Goal: Transaction & Acquisition: Purchase product/service

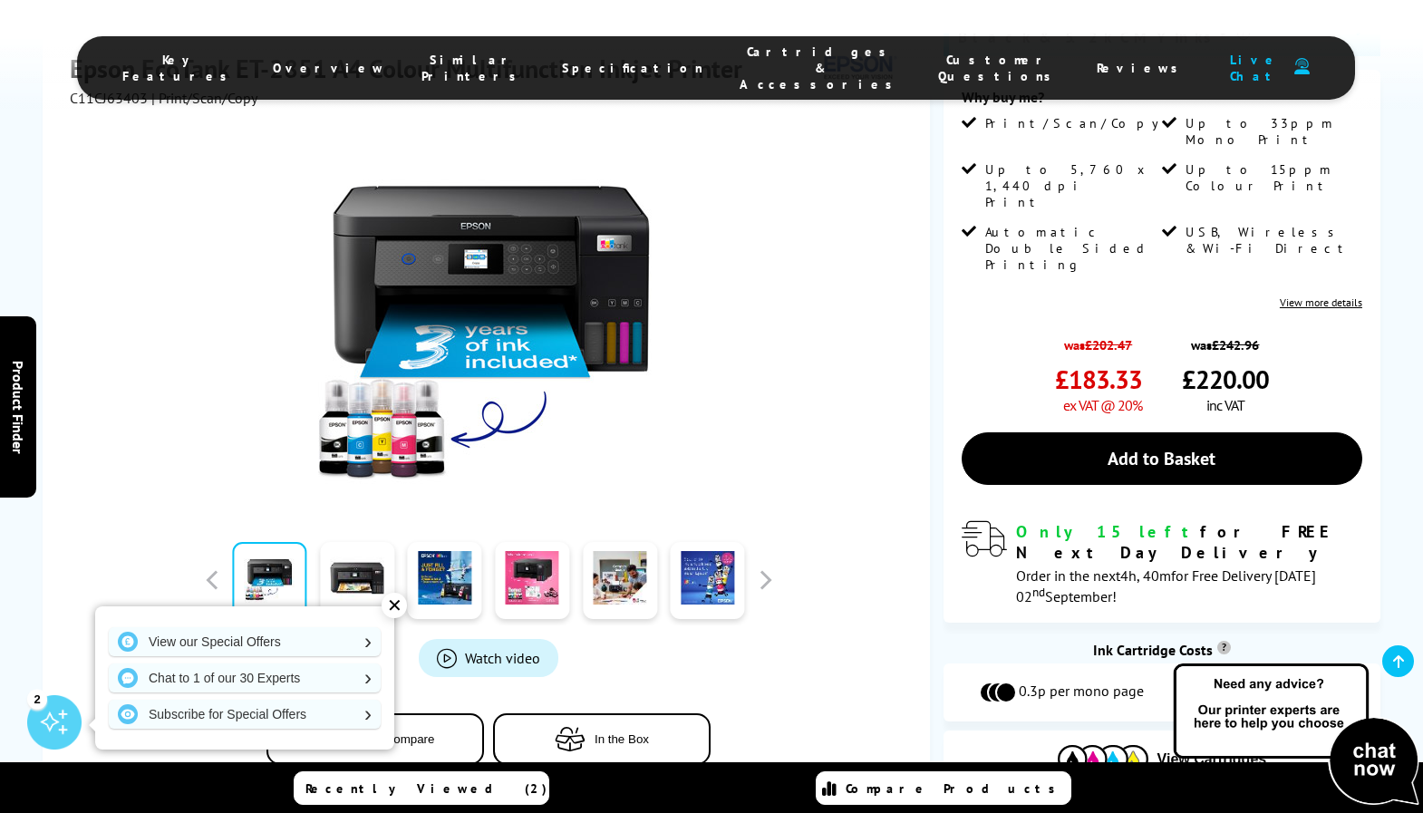
scroll to position [470, 0]
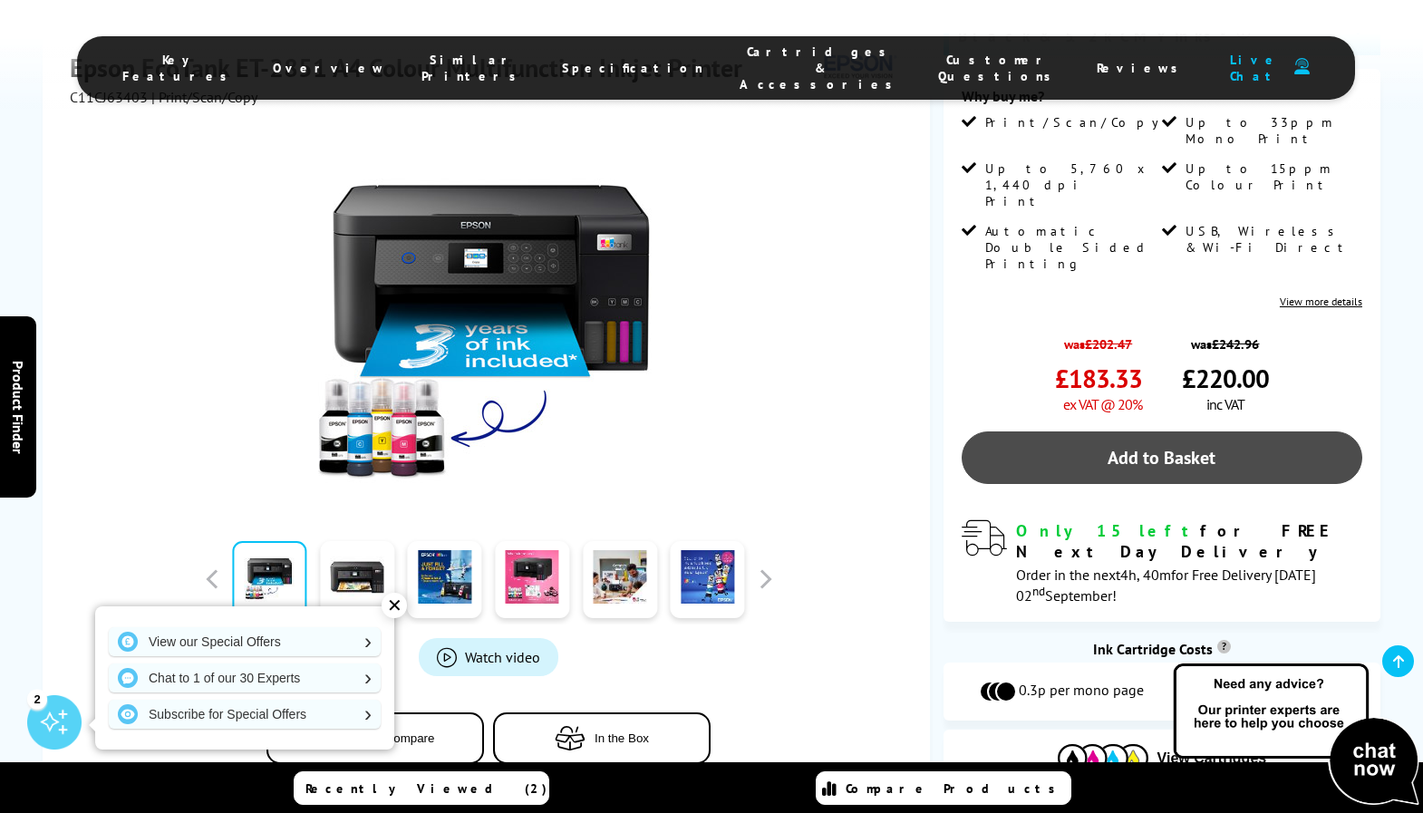
click at [1164, 431] on link "Add to Basket" at bounding box center [1161, 457] width 400 height 53
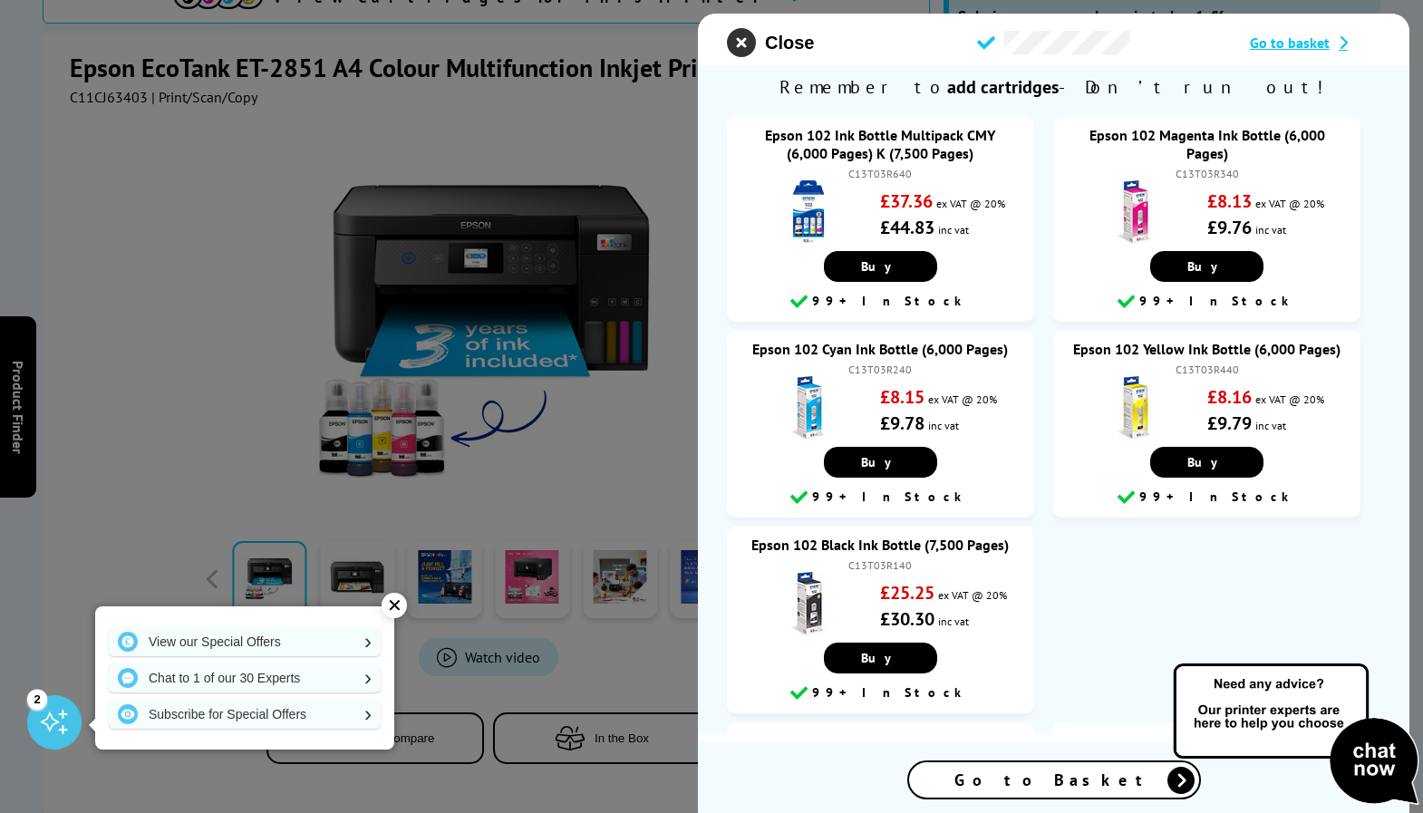
click at [740, 43] on icon "close modal" at bounding box center [741, 42] width 29 height 29
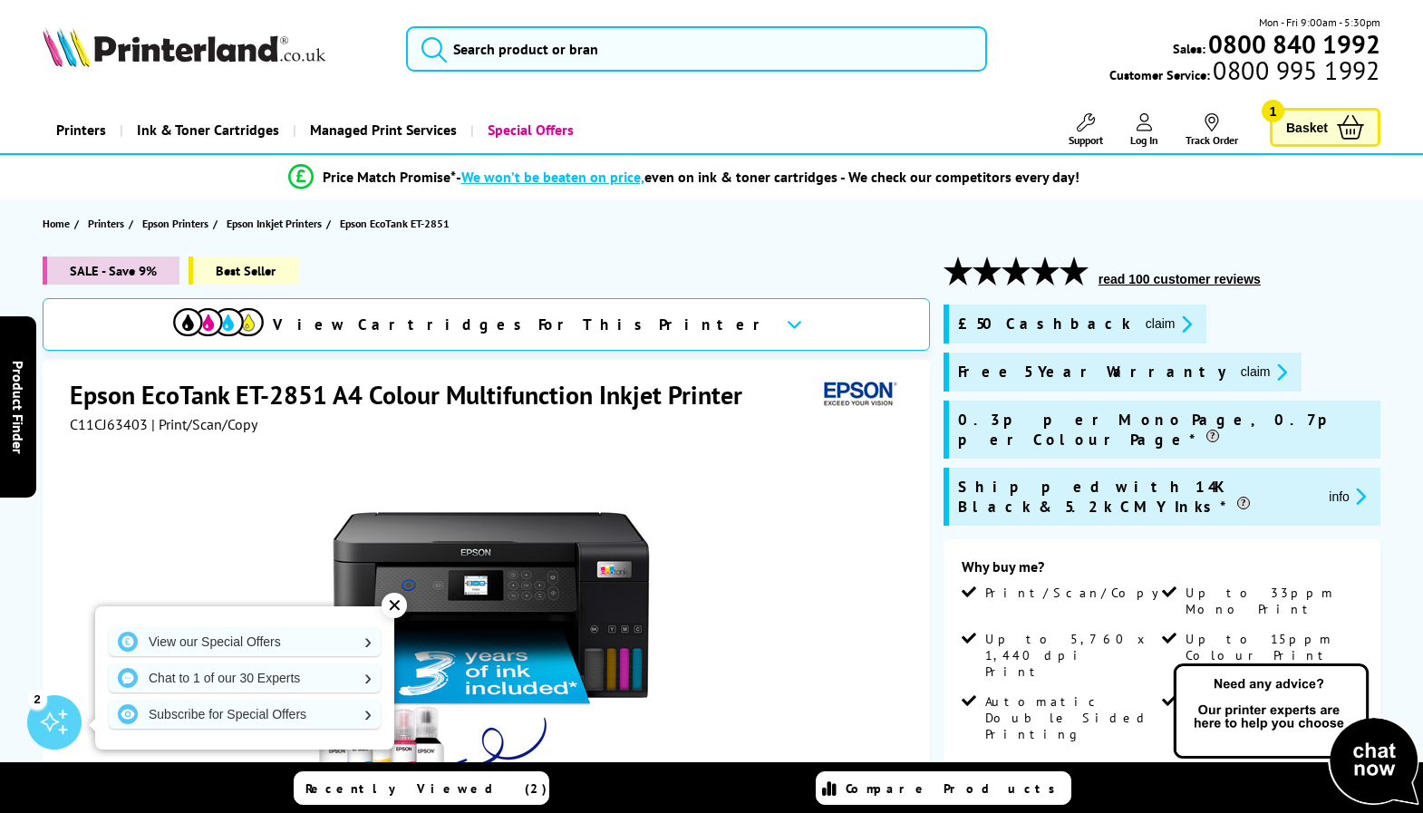
scroll to position [0, 0]
click at [1307, 129] on span "Basket" at bounding box center [1307, 127] width 42 height 24
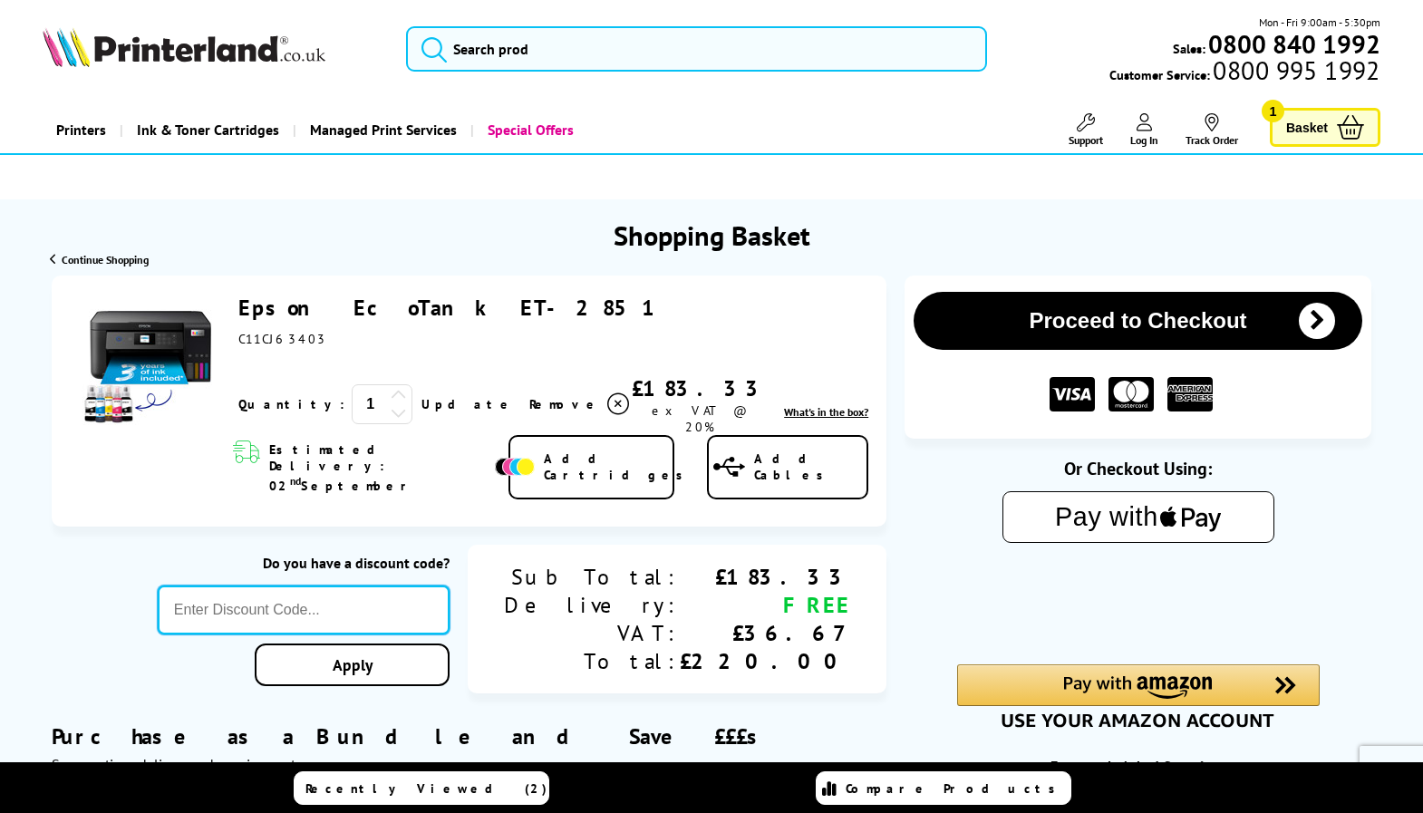
paste input "GSFIVEPR"
type input "GSFIVEPR"
click at [449, 640] on div "Proceed to Checkout Shopping Basket 1 Update" at bounding box center [711, 730] width 1423 height 911
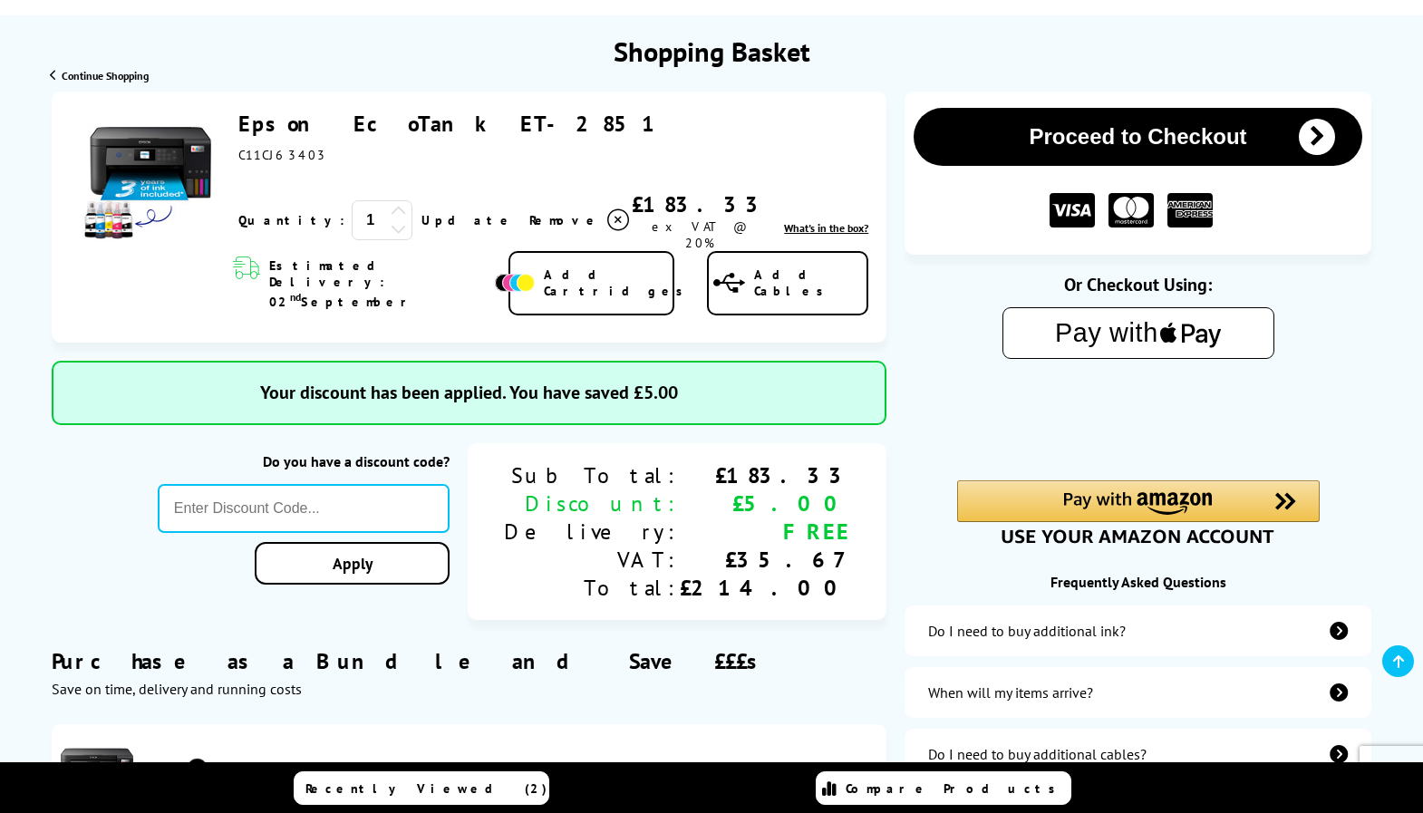
scroll to position [234, 0]
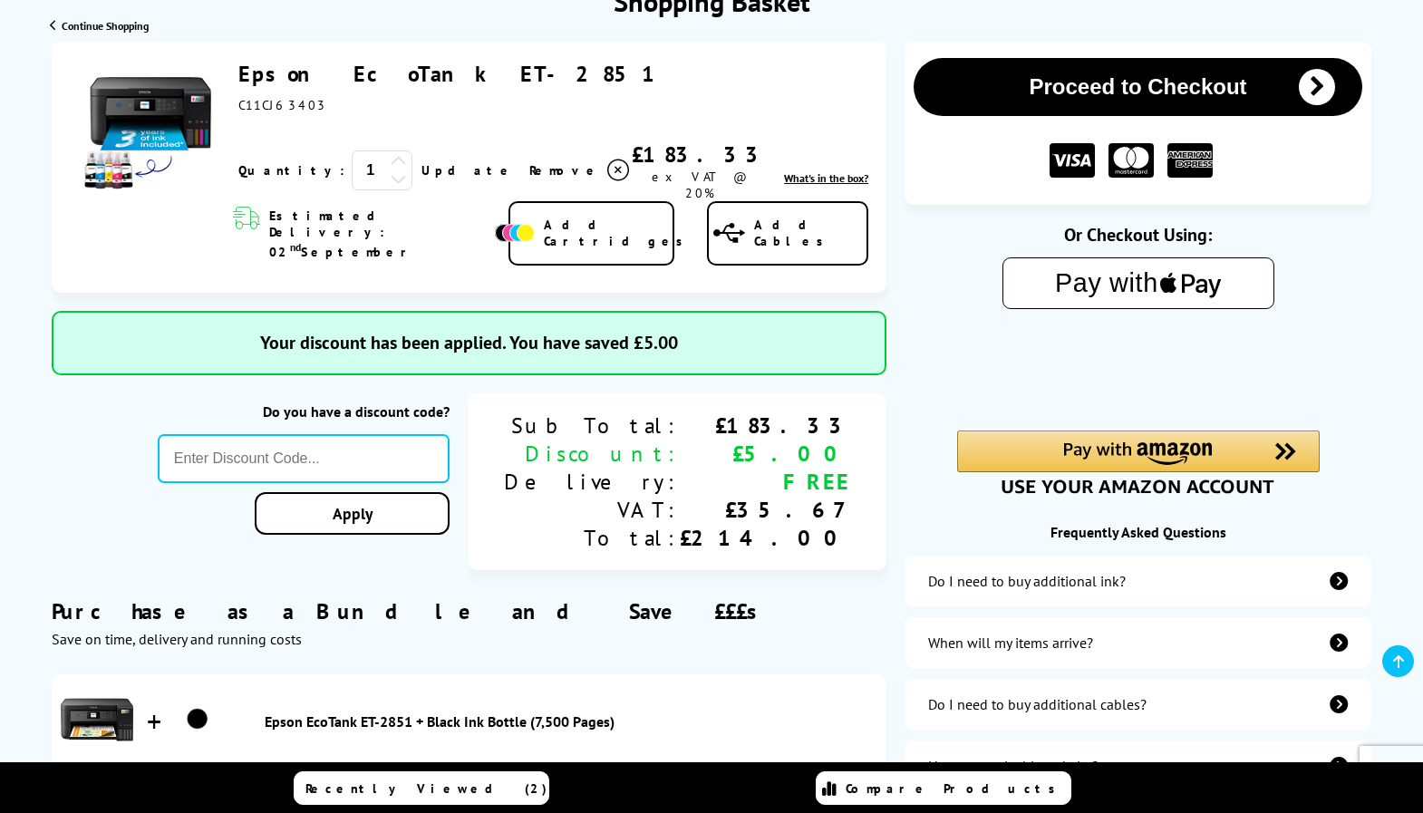
click at [1134, 283] on text "Pay with" at bounding box center [1106, 283] width 103 height 29
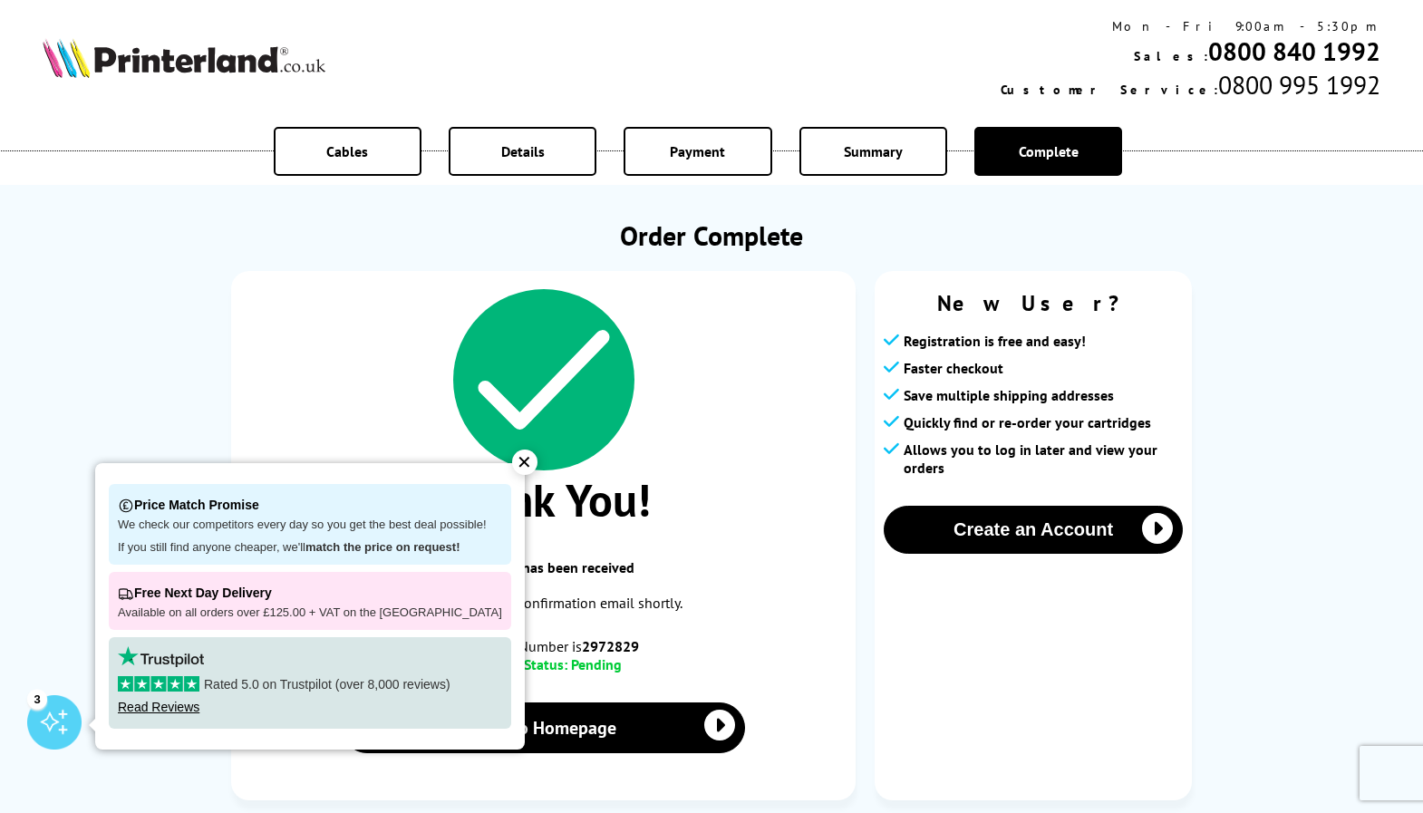
click at [512, 466] on div "✕" at bounding box center [524, 461] width 25 height 25
